Goal: Transaction & Acquisition: Purchase product/service

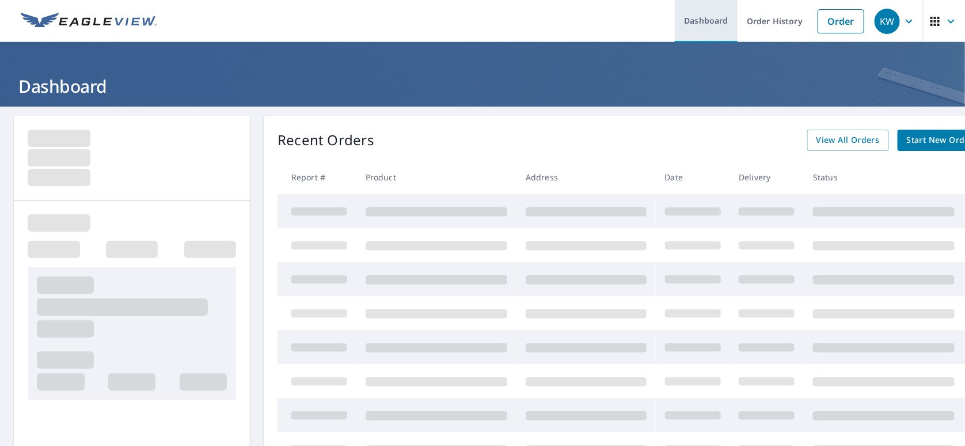
click at [703, 21] on link "Dashboard" at bounding box center [706, 21] width 63 height 42
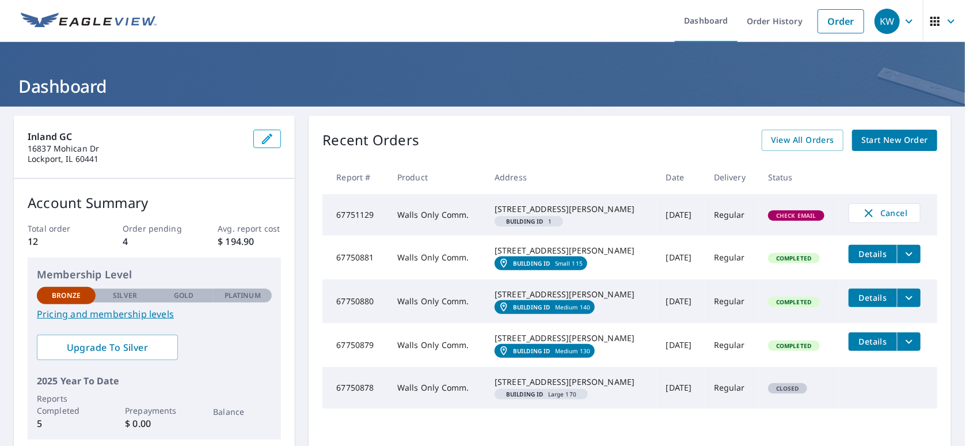
click at [711, 219] on span "Check Email" at bounding box center [796, 215] width 54 height 8
drag, startPoint x: 495, startPoint y: 206, endPoint x: 576, endPoint y: 218, distance: 81.4
click at [576, 215] on div "[STREET_ADDRESS][PERSON_NAME]" at bounding box center [571, 209] width 153 height 12
copy div "[STREET_ADDRESS][PERSON_NAME]"
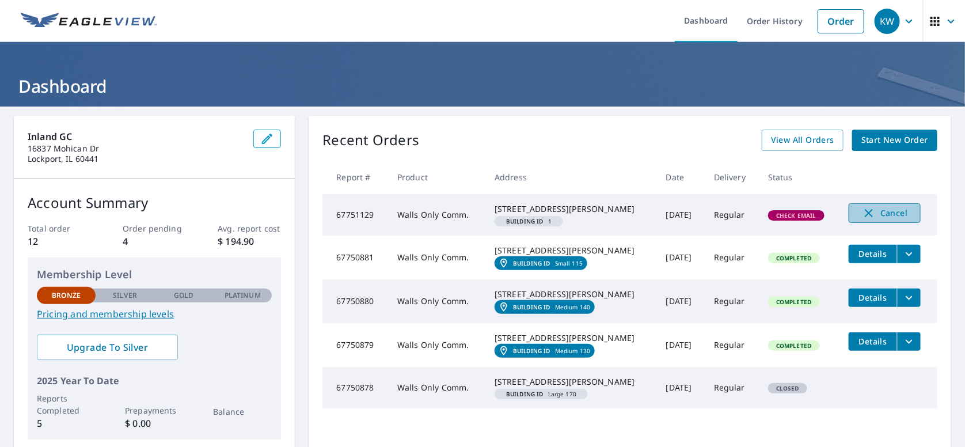
click at [711, 210] on span "Cancel" at bounding box center [885, 213] width 48 height 14
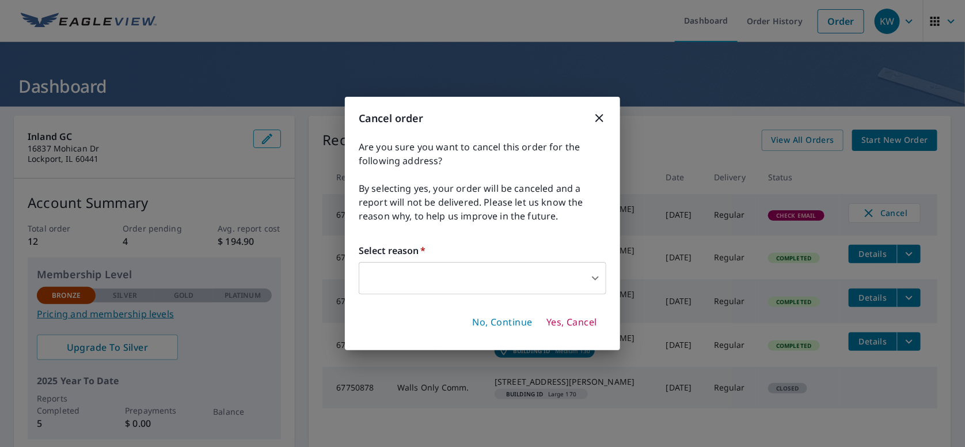
click at [447, 283] on body "KW KW Dashboard Order History Order KW Dashboard Inland GC [STREET_ADDRESS][PER…" at bounding box center [482, 223] width 965 height 447
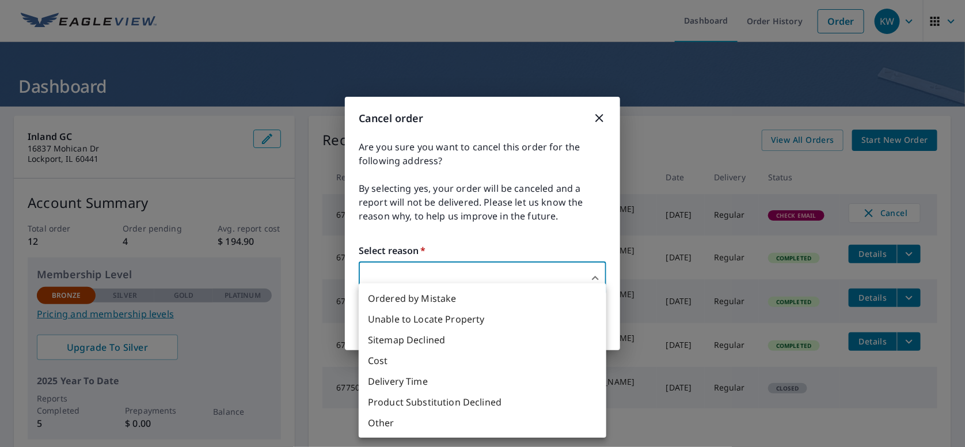
click at [386, 419] on li "Other" at bounding box center [483, 422] width 248 height 21
type input "36"
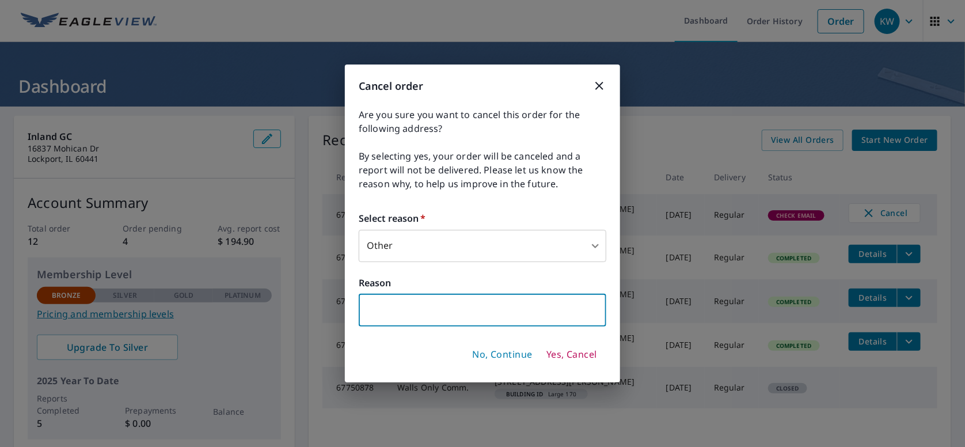
click at [400, 311] on input "text" at bounding box center [483, 310] width 248 height 32
type input "you're trying to scam me."
click at [550, 348] on span "Yes, Cancel" at bounding box center [571, 354] width 51 height 13
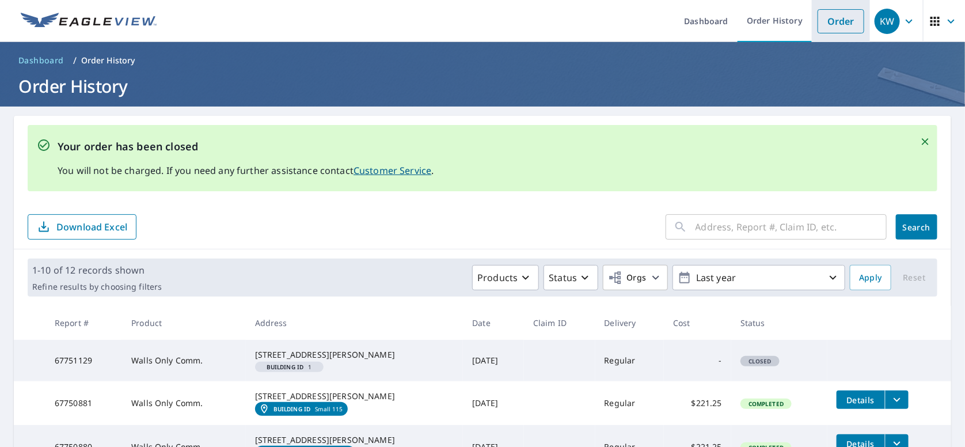
click at [711, 25] on link "Order" at bounding box center [840, 21] width 47 height 24
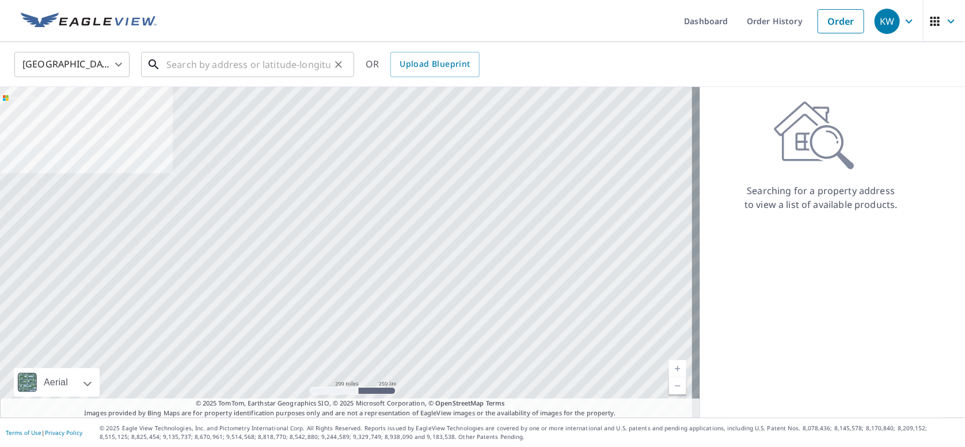
click at [220, 68] on input "text" at bounding box center [248, 64] width 164 height 32
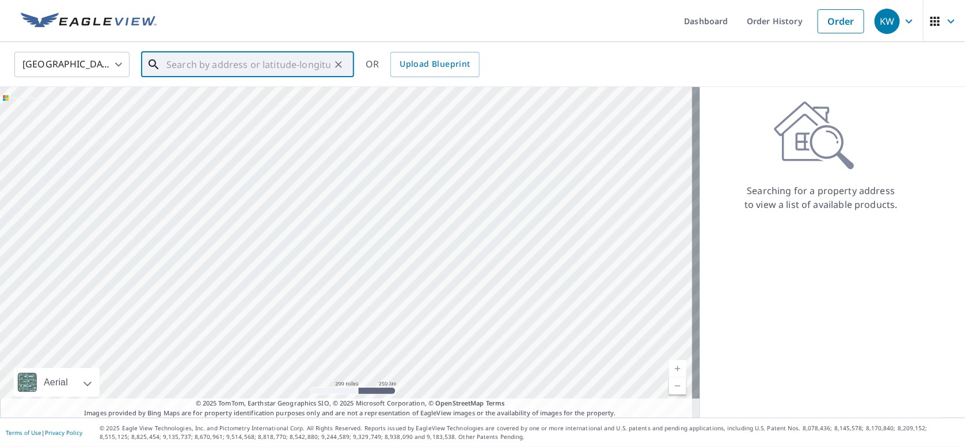
paste input "[STREET_ADDRESS][PERSON_NAME]"
type input "[STREET_ADDRESS][PERSON_NAME]"
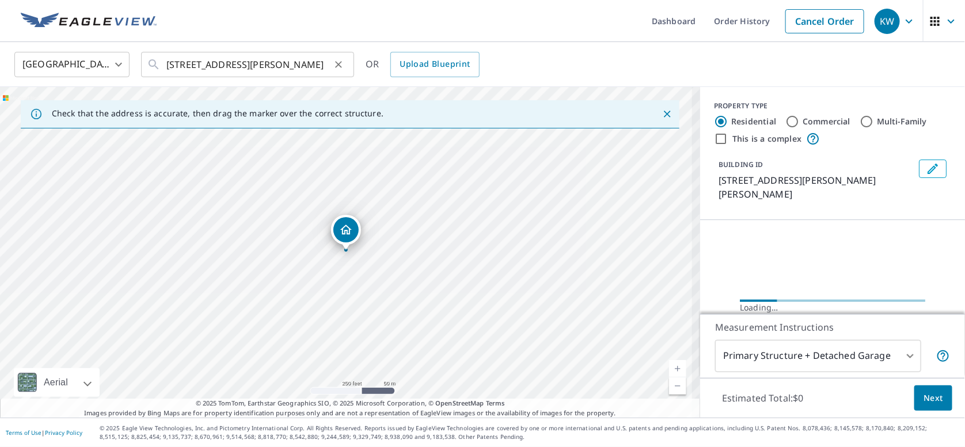
scroll to position [0, 0]
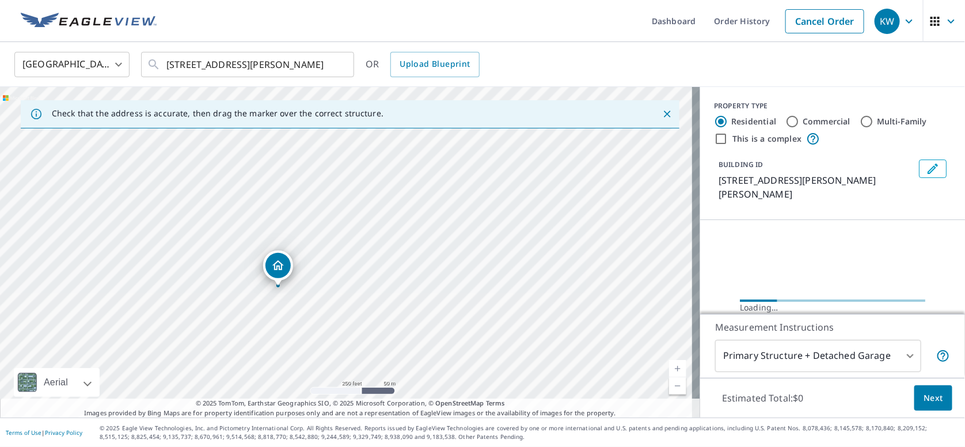
drag, startPoint x: 347, startPoint y: 227, endPoint x: 276, endPoint y: 265, distance: 80.4
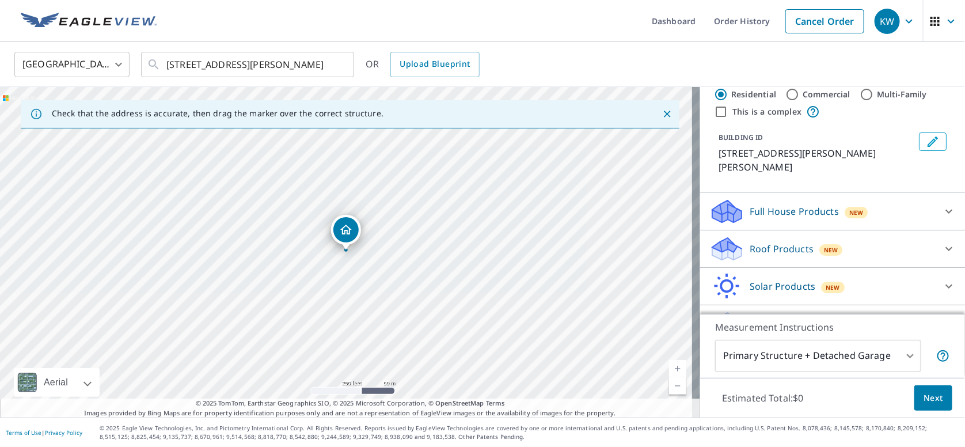
scroll to position [41, 0]
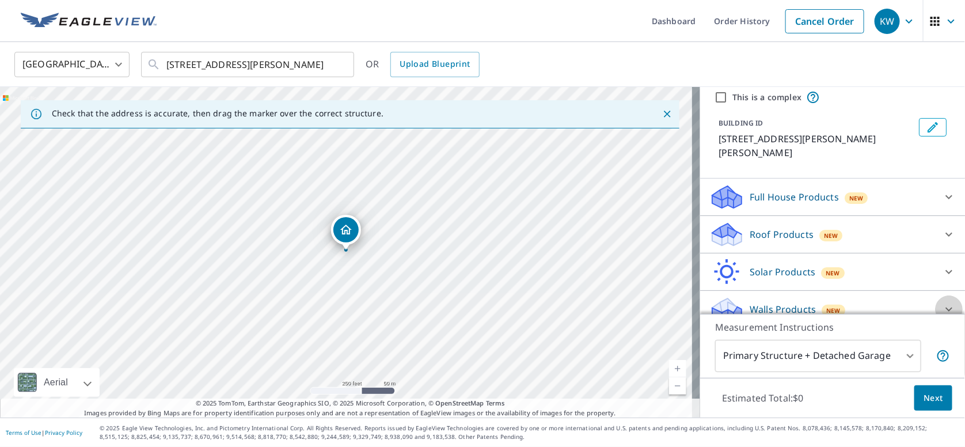
click at [711, 307] on icon at bounding box center [948, 309] width 7 height 4
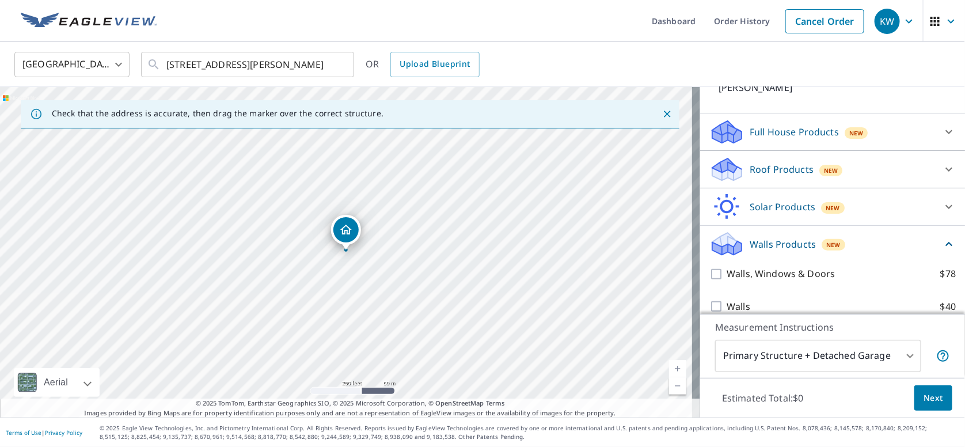
scroll to position [107, 0]
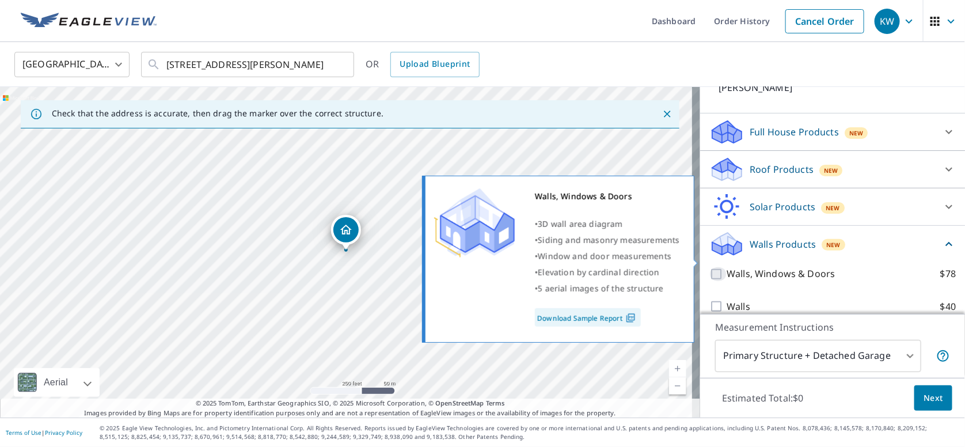
click at [710, 267] on input "Walls, Windows & Doors $78" at bounding box center [717, 274] width 17 height 14
checkbox input "true"
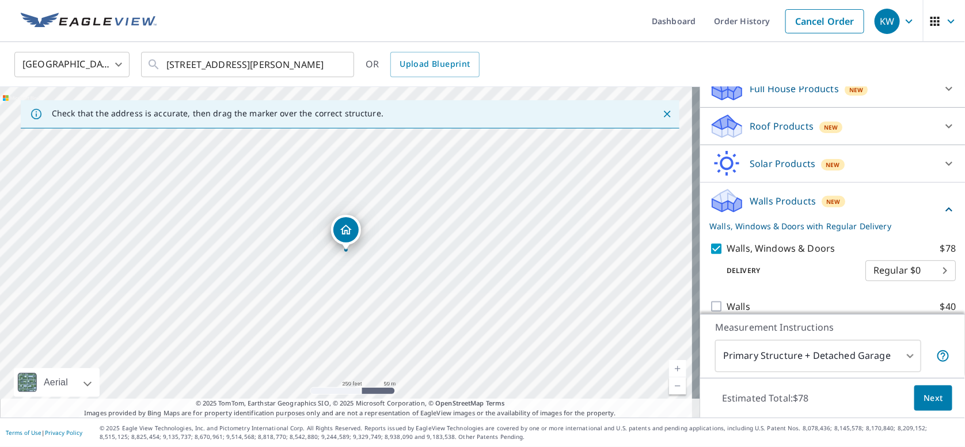
scroll to position [0, 0]
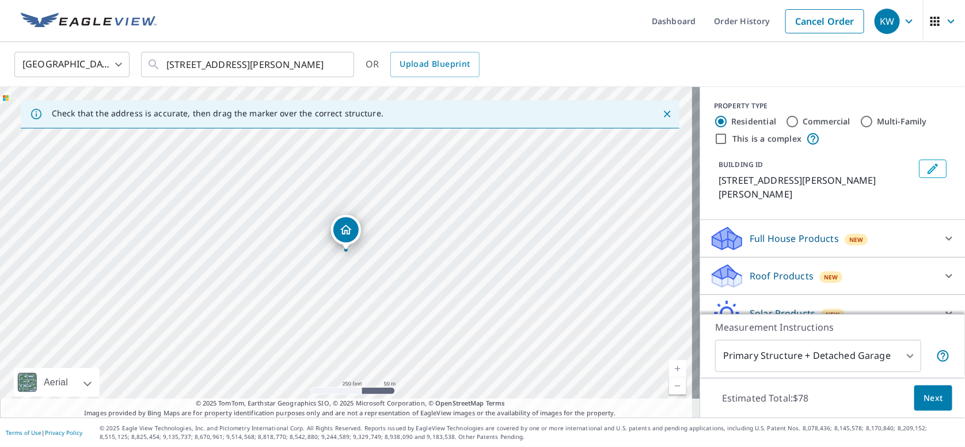
click at [711, 167] on button "Edit building 1" at bounding box center [933, 168] width 28 height 18
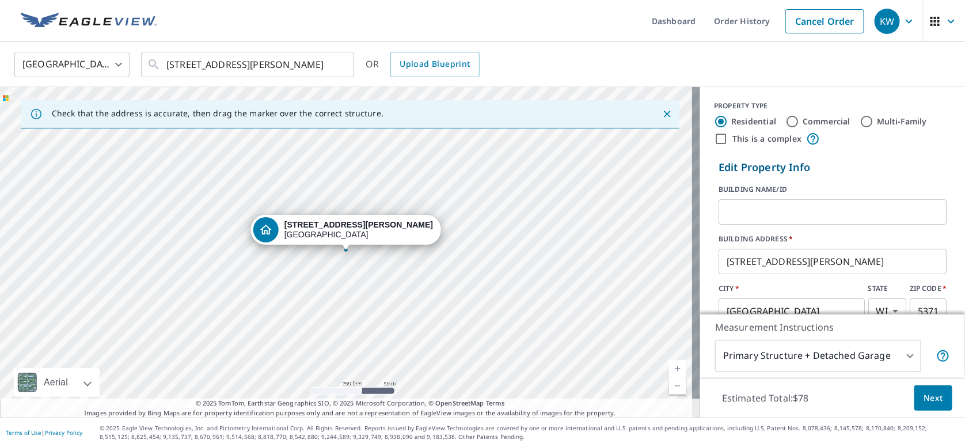
click at [711, 211] on input "text" at bounding box center [832, 212] width 228 height 32
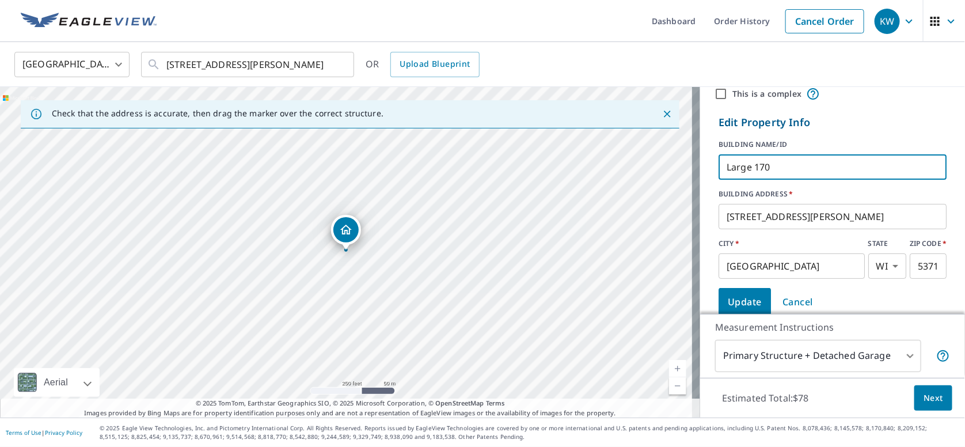
scroll to position [115, 0]
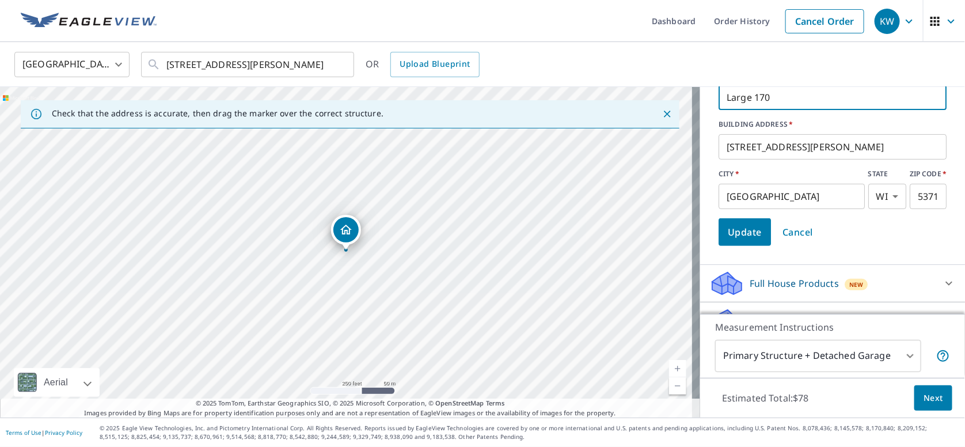
type input "Large 170"
click at [711, 236] on span "Update" at bounding box center [745, 232] width 34 height 16
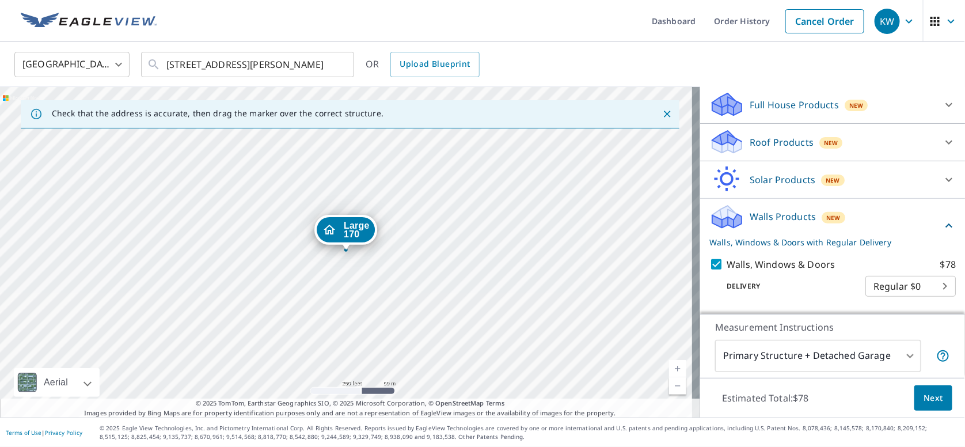
scroll to position [150, 0]
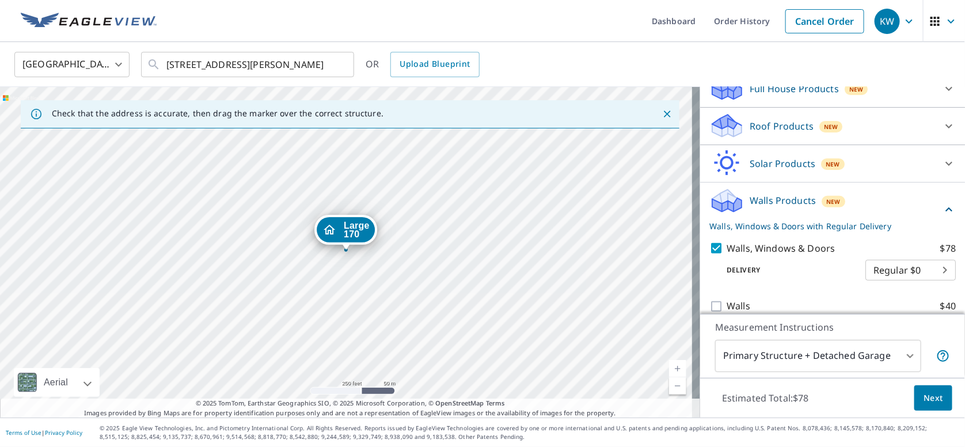
click at [711, 353] on body "KW KW Dashboard Order History Cancel Order KW [GEOGRAPHIC_DATA] [GEOGRAPHIC_DAT…" at bounding box center [482, 223] width 965 height 447
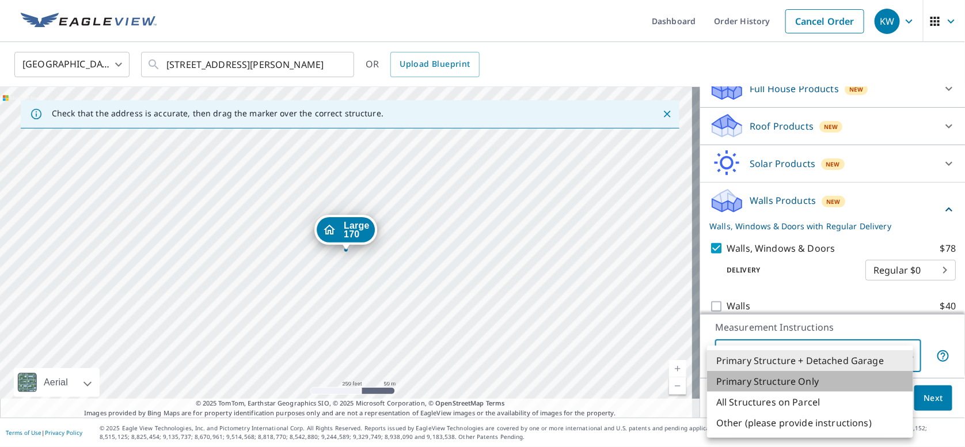
click at [711, 381] on li "Primary Structure Only" at bounding box center [810, 381] width 206 height 21
type input "2"
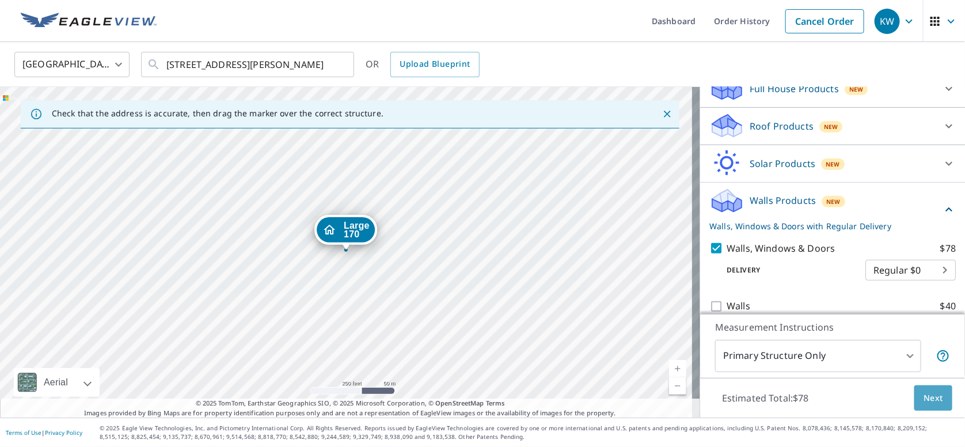
click at [711, 402] on span "Next" at bounding box center [933, 398] width 20 height 14
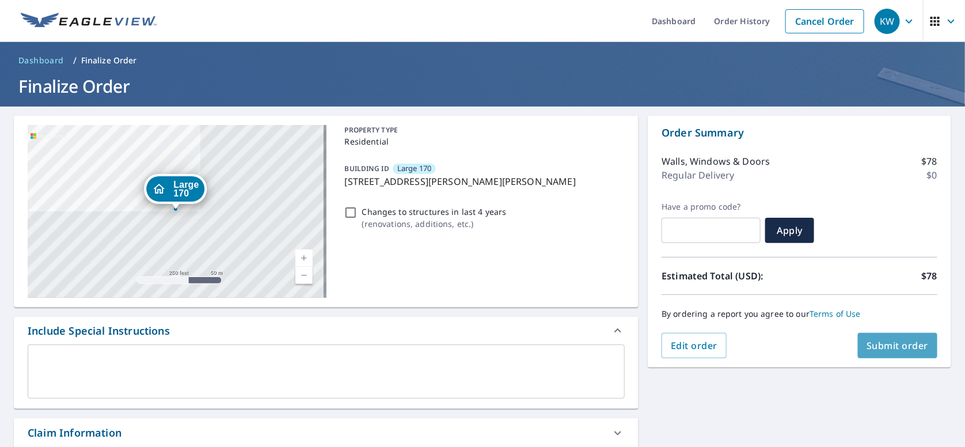
click at [711, 351] on span "Submit order" at bounding box center [898, 345] width 62 height 13
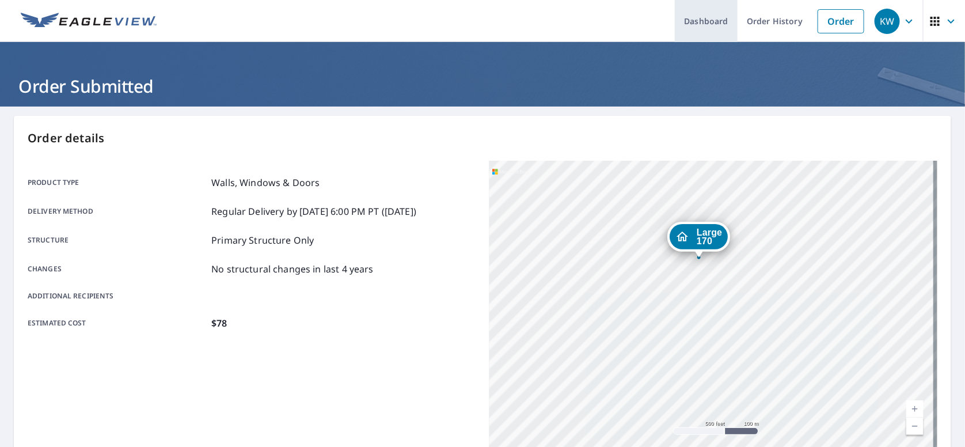
click at [703, 17] on link "Dashboard" at bounding box center [706, 21] width 63 height 42
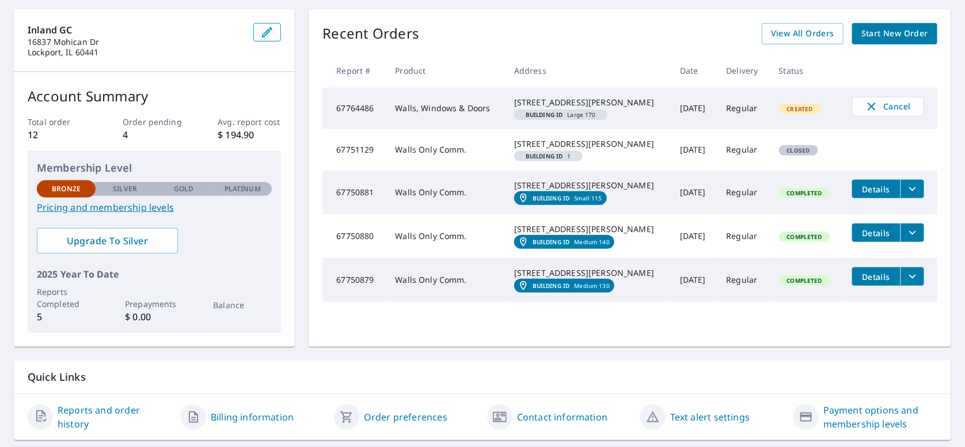
scroll to position [107, 0]
click at [125, 207] on link "Pricing and membership levels" at bounding box center [154, 207] width 235 height 14
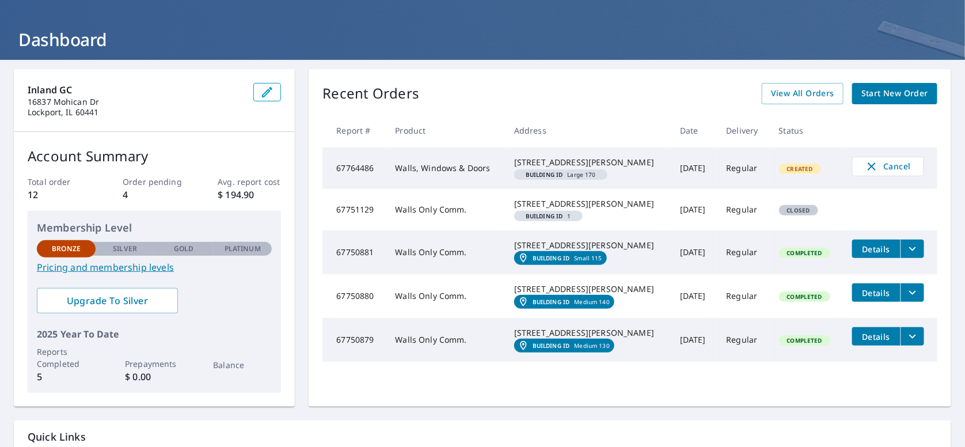
scroll to position [0, 0]
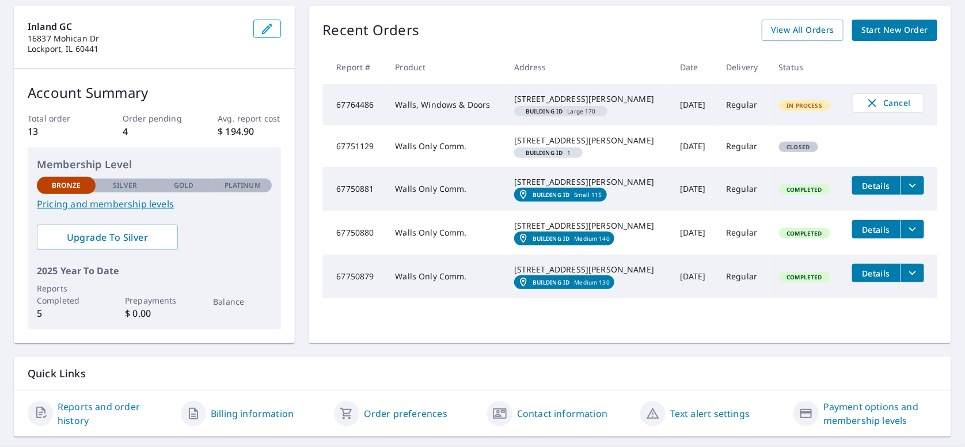
scroll to position [115, 0]
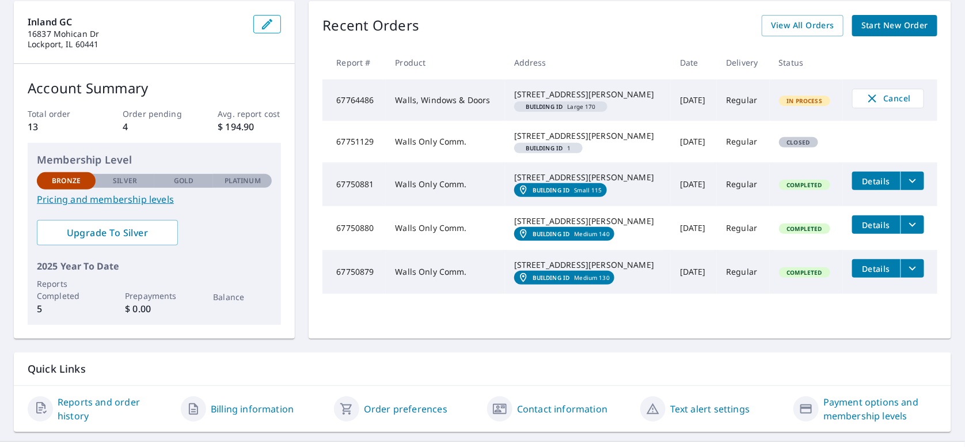
click at [109, 199] on link "Pricing and membership levels" at bounding box center [154, 199] width 235 height 14
